Goal: Transaction & Acquisition: Subscribe to service/newsletter

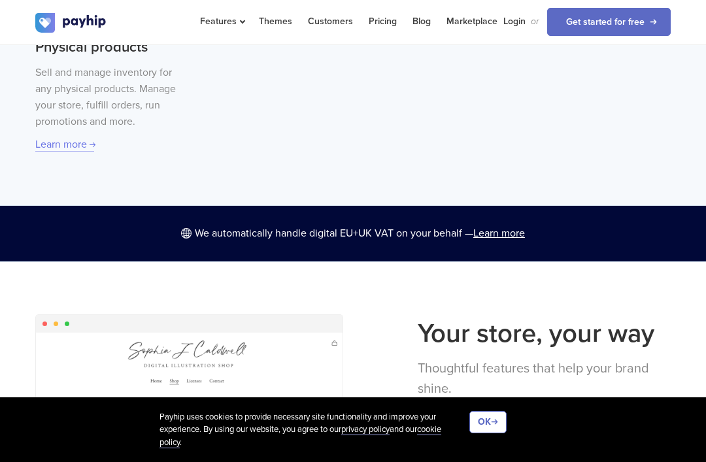
scroll to position [849, 0]
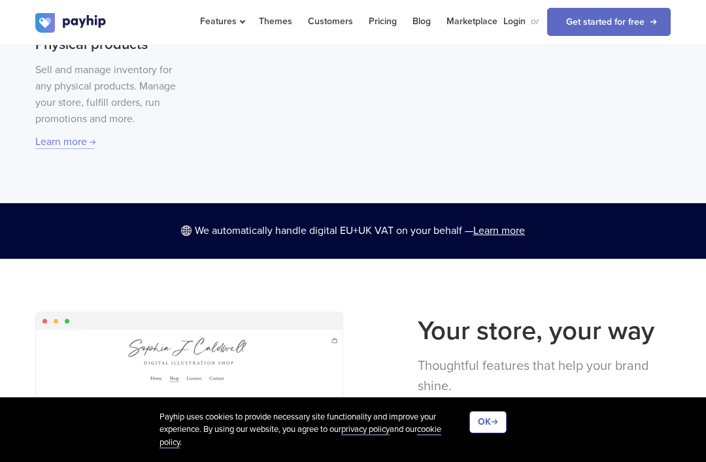
click at [73, 128] on div "Sell and manage inventory for any physical products. Manage your store, fulfill…" at bounding box center [107, 106] width 144 height 88
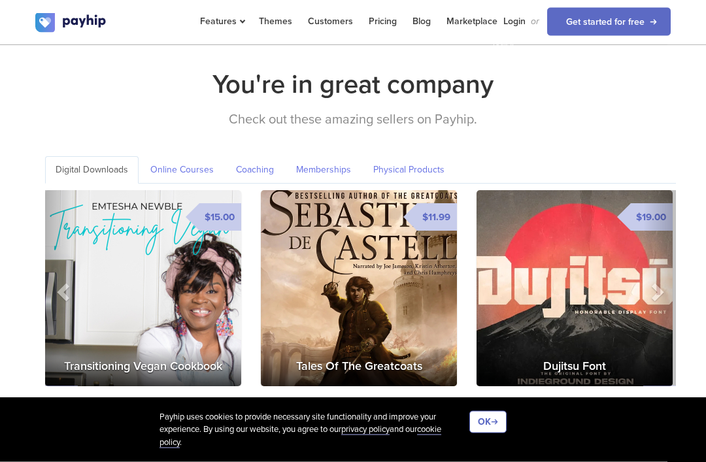
scroll to position [1967, 0]
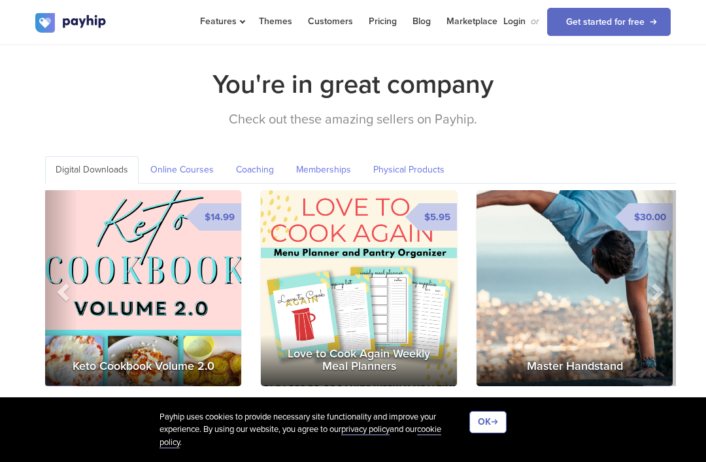
click at [71, 282] on span at bounding box center [65, 292] width 20 height 20
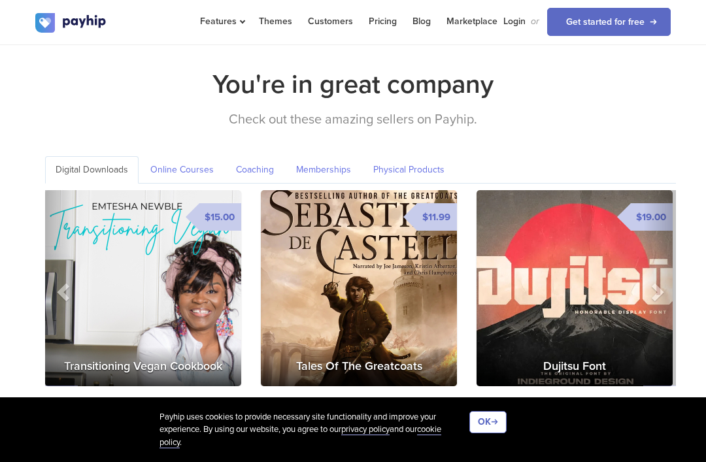
click at [156, 303] on img at bounding box center [143, 288] width 196 height 196
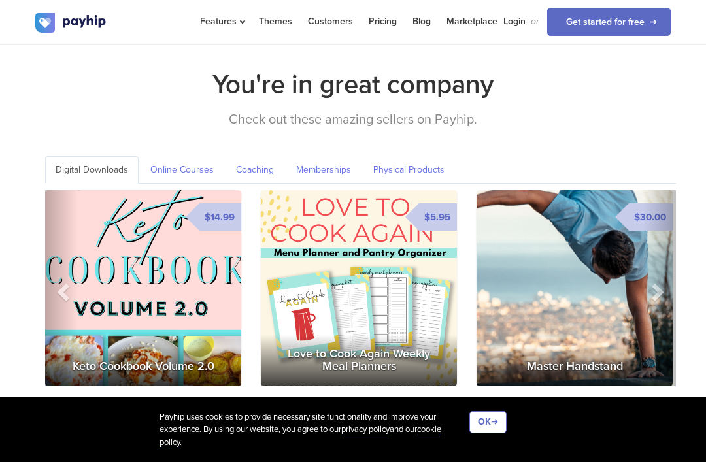
scroll to position [1988, 0]
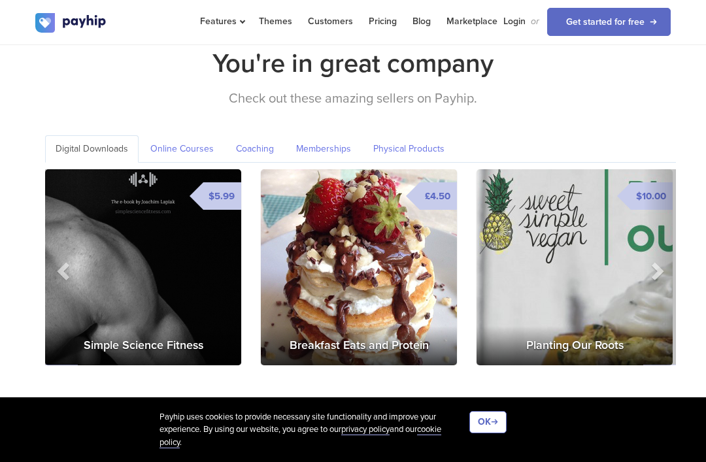
click at [401, 135] on link "Physical Products" at bounding box center [409, 148] width 92 height 27
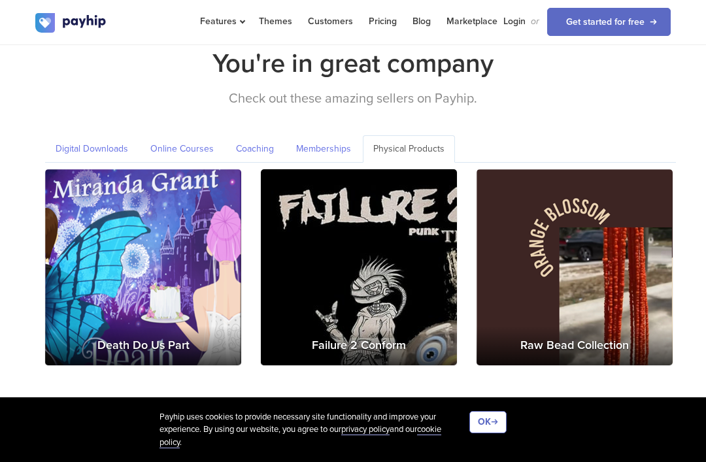
click at [141, 243] on img at bounding box center [143, 267] width 197 height 197
click at [598, 282] on img at bounding box center [574, 267] width 197 height 197
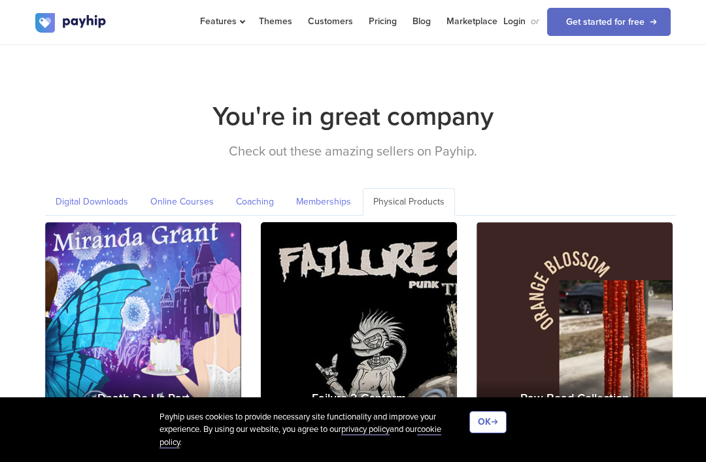
scroll to position [1946, 0]
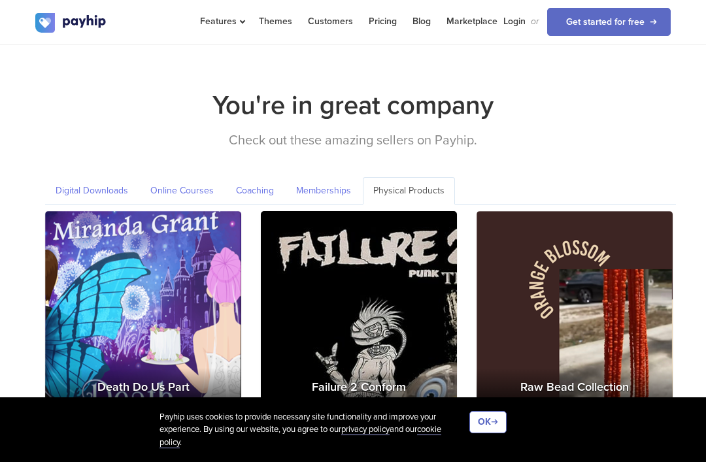
click at [331, 183] on link "Memberships" at bounding box center [324, 190] width 76 height 27
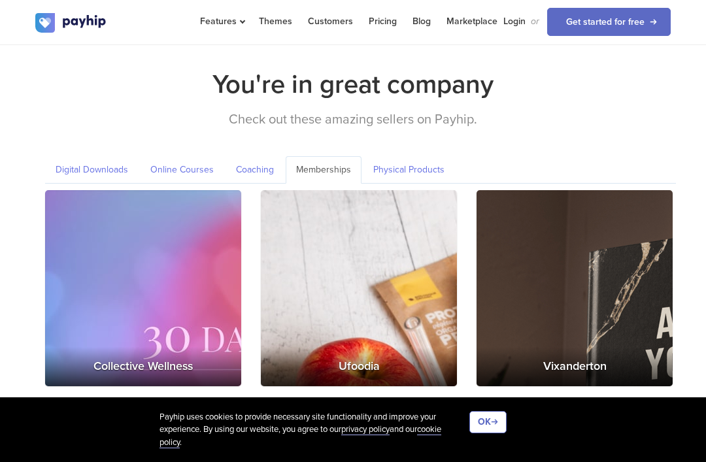
click at [250, 165] on link "Coaching" at bounding box center [254, 169] width 59 height 27
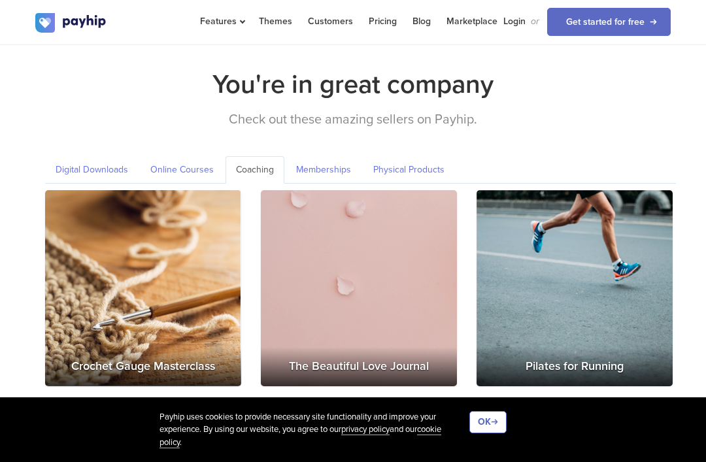
click at [175, 169] on link "Online Courses" at bounding box center [182, 169] width 84 height 27
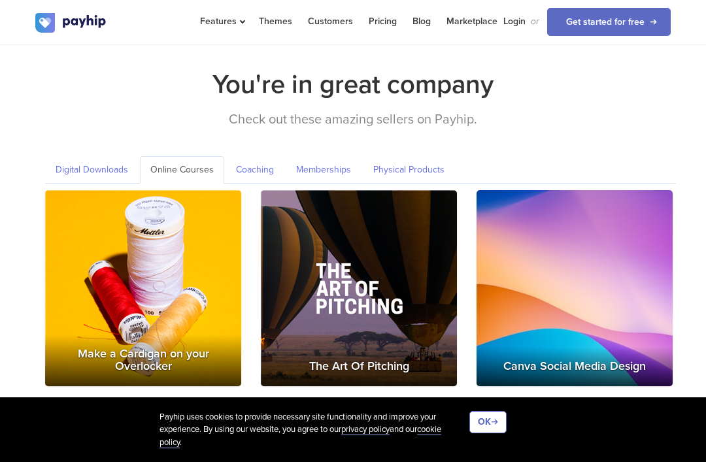
click at [100, 169] on link "Digital Downloads" at bounding box center [91, 169] width 93 height 27
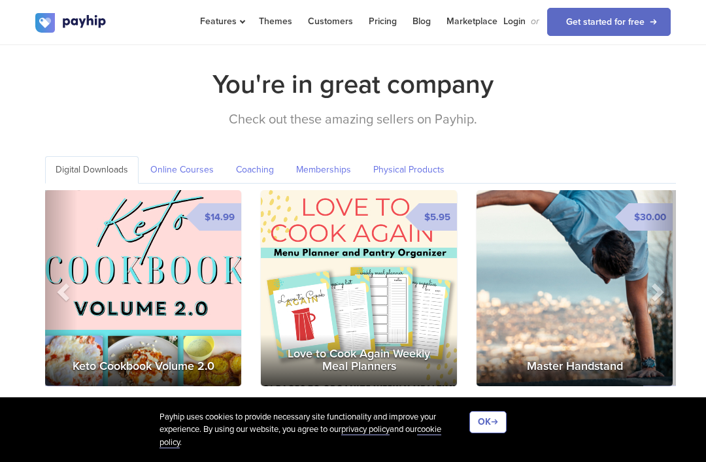
click at [352, 270] on img at bounding box center [359, 288] width 196 height 196
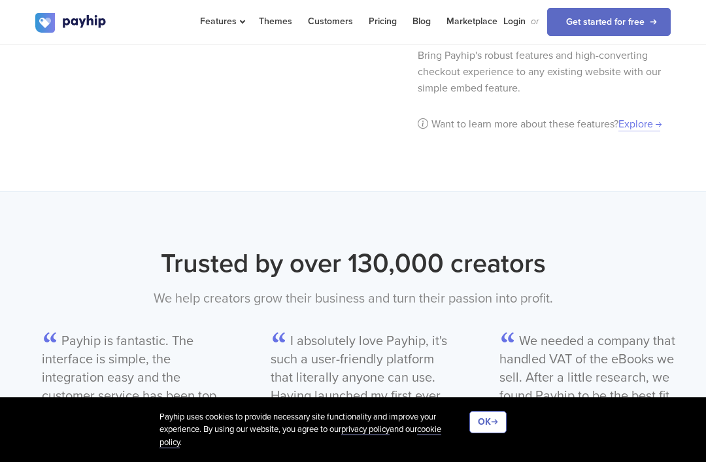
scroll to position [1402, 0]
click at [638, 16] on link "Get started for free" at bounding box center [608, 22] width 123 height 28
click at [378, 21] on link "Pricing" at bounding box center [383, 21] width 28 height 42
